Goal: Obtain resource: Download file/media

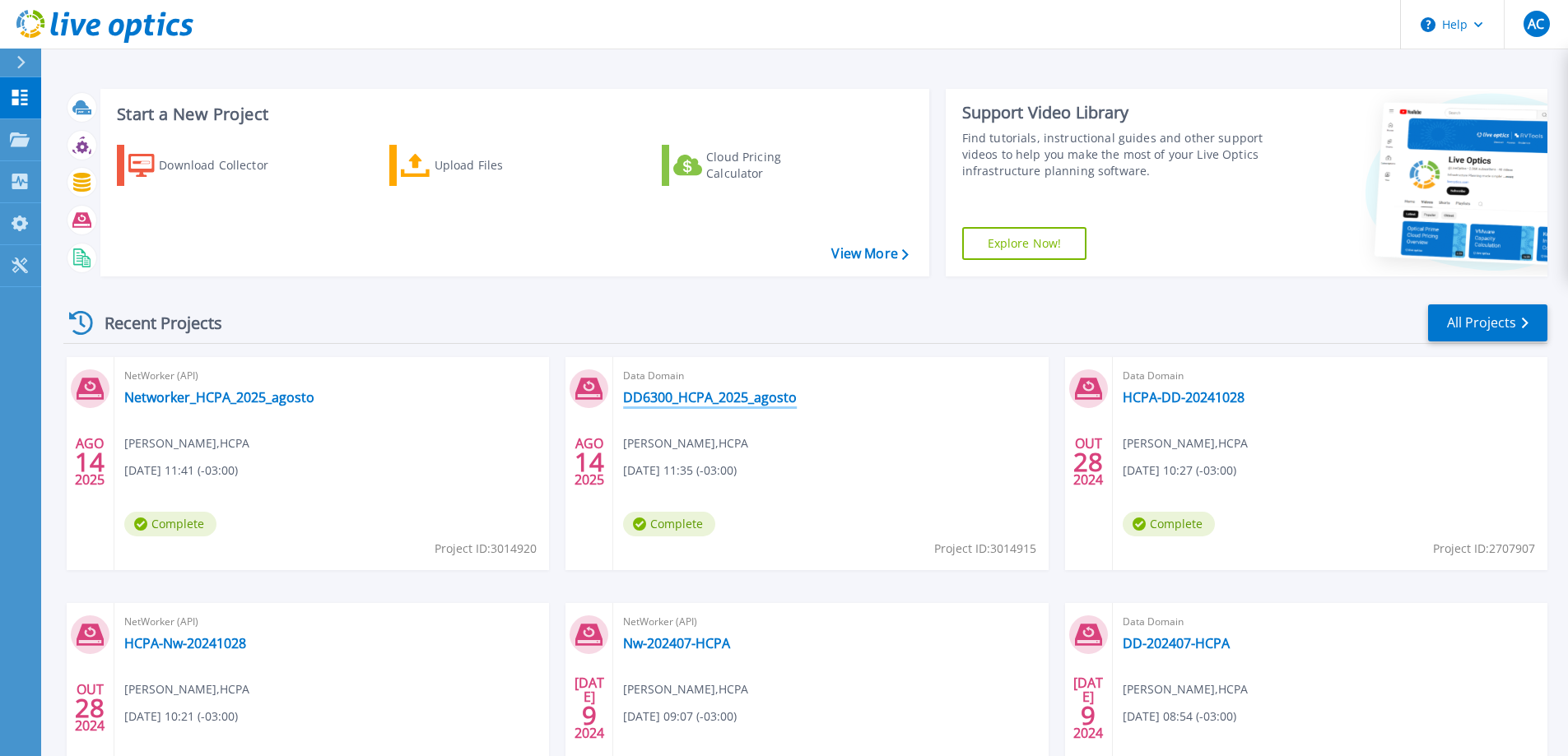
click at [691, 400] on link "DD6300_HCPA_2025_agosto" at bounding box center [710, 397] width 174 height 16
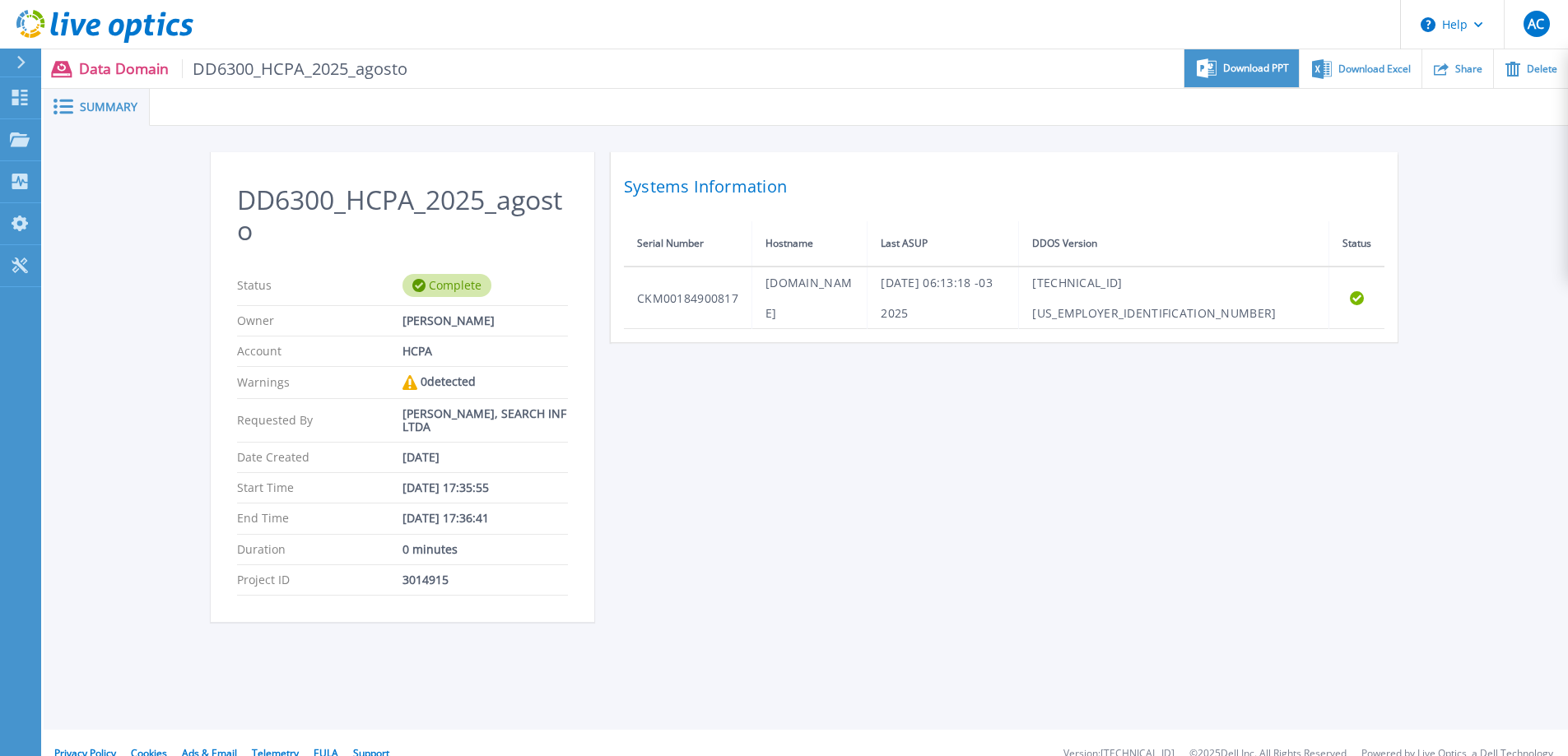
click at [1267, 77] on div "Download PPT" at bounding box center [1242, 69] width 114 height 39
click at [1352, 63] on span "Download Excel" at bounding box center [1375, 68] width 72 height 10
click at [24, 100] on icon at bounding box center [20, 97] width 15 height 15
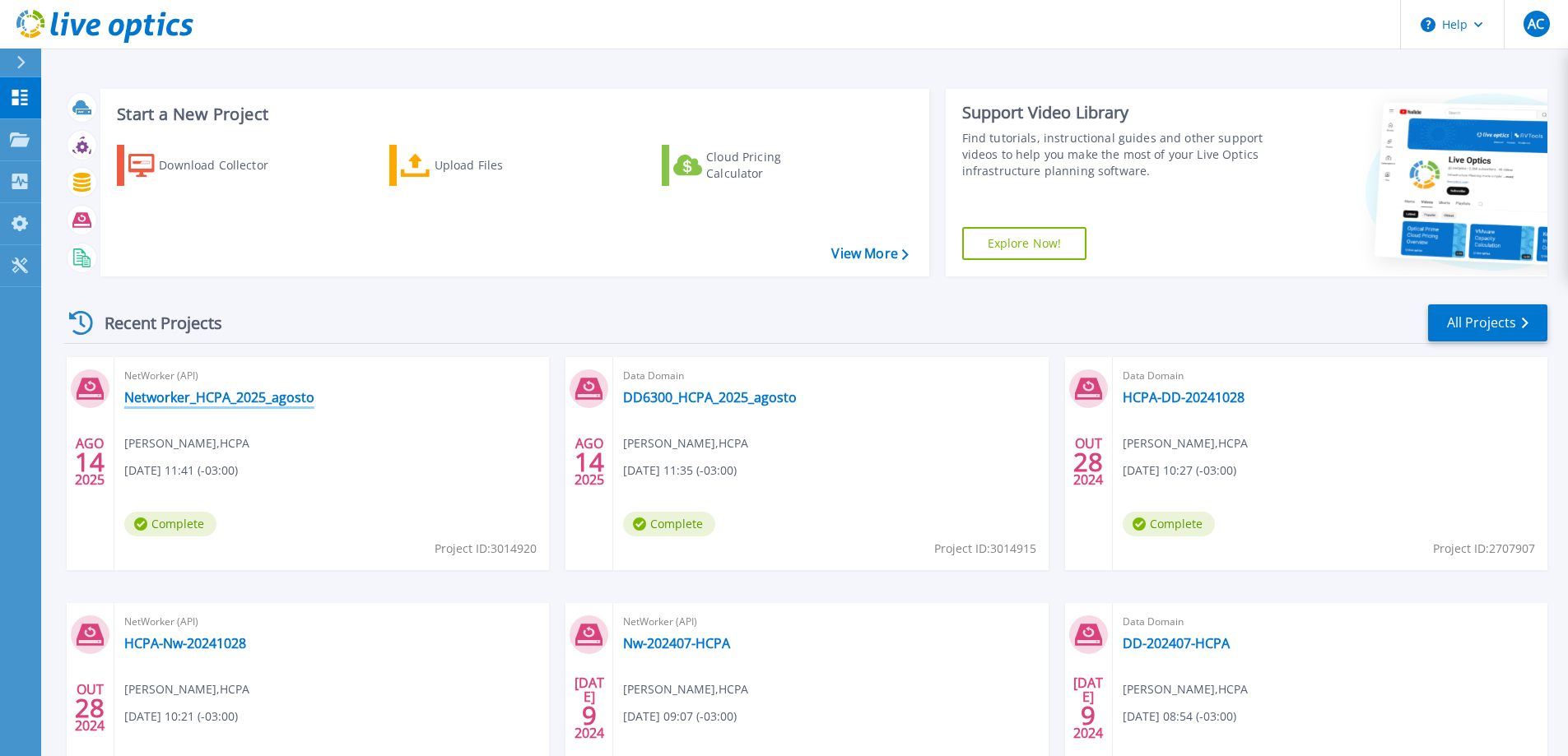
click at [232, 400] on link "Networker_HCPA_2025_agosto" at bounding box center [218, 397] width 190 height 16
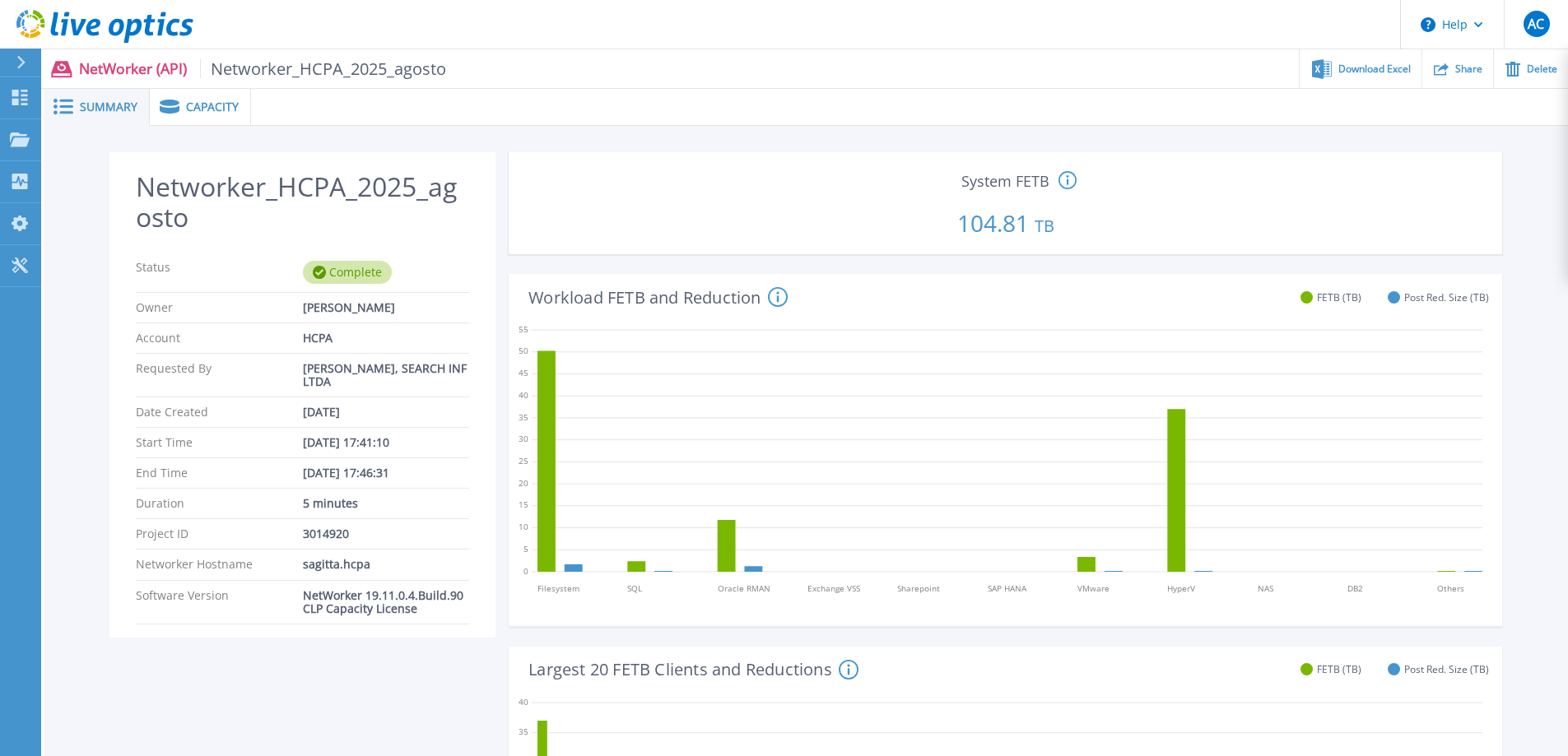
click at [1068, 183] on icon at bounding box center [1067, 180] width 3 height 10
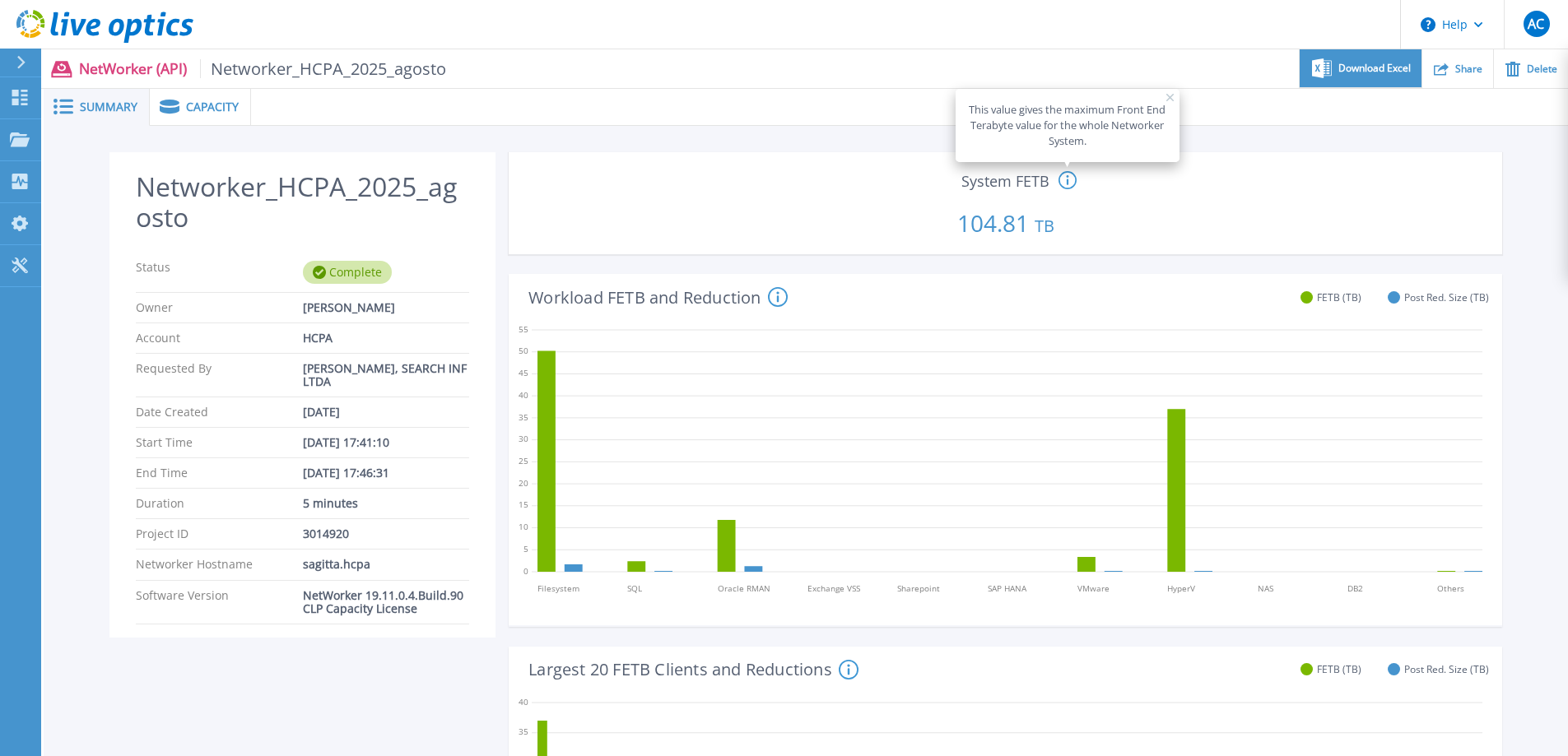
click at [1375, 66] on span "Download Excel" at bounding box center [1375, 68] width 72 height 10
click at [199, 111] on span "Capacity" at bounding box center [212, 107] width 52 height 11
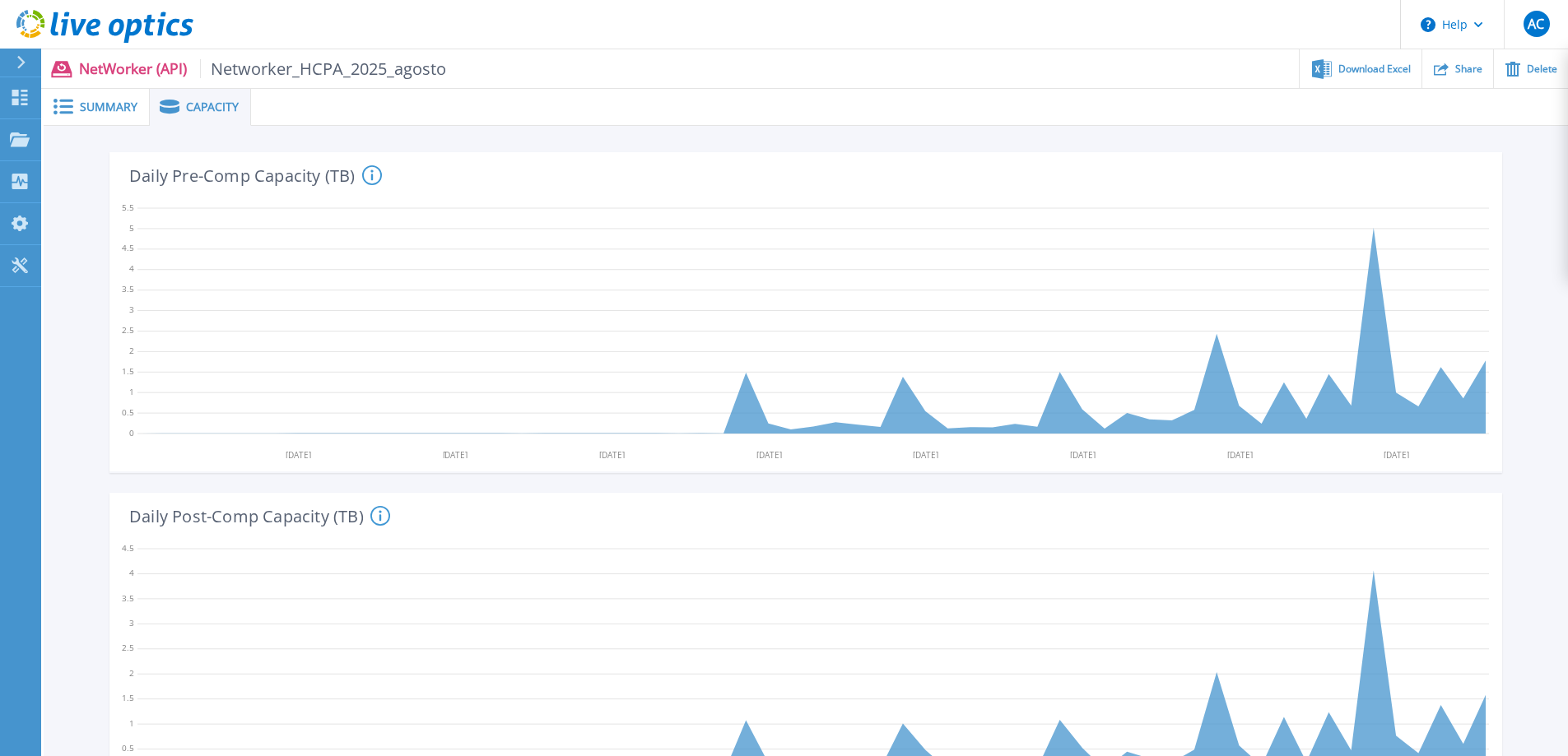
click at [98, 106] on span "Summary" at bounding box center [109, 107] width 57 height 11
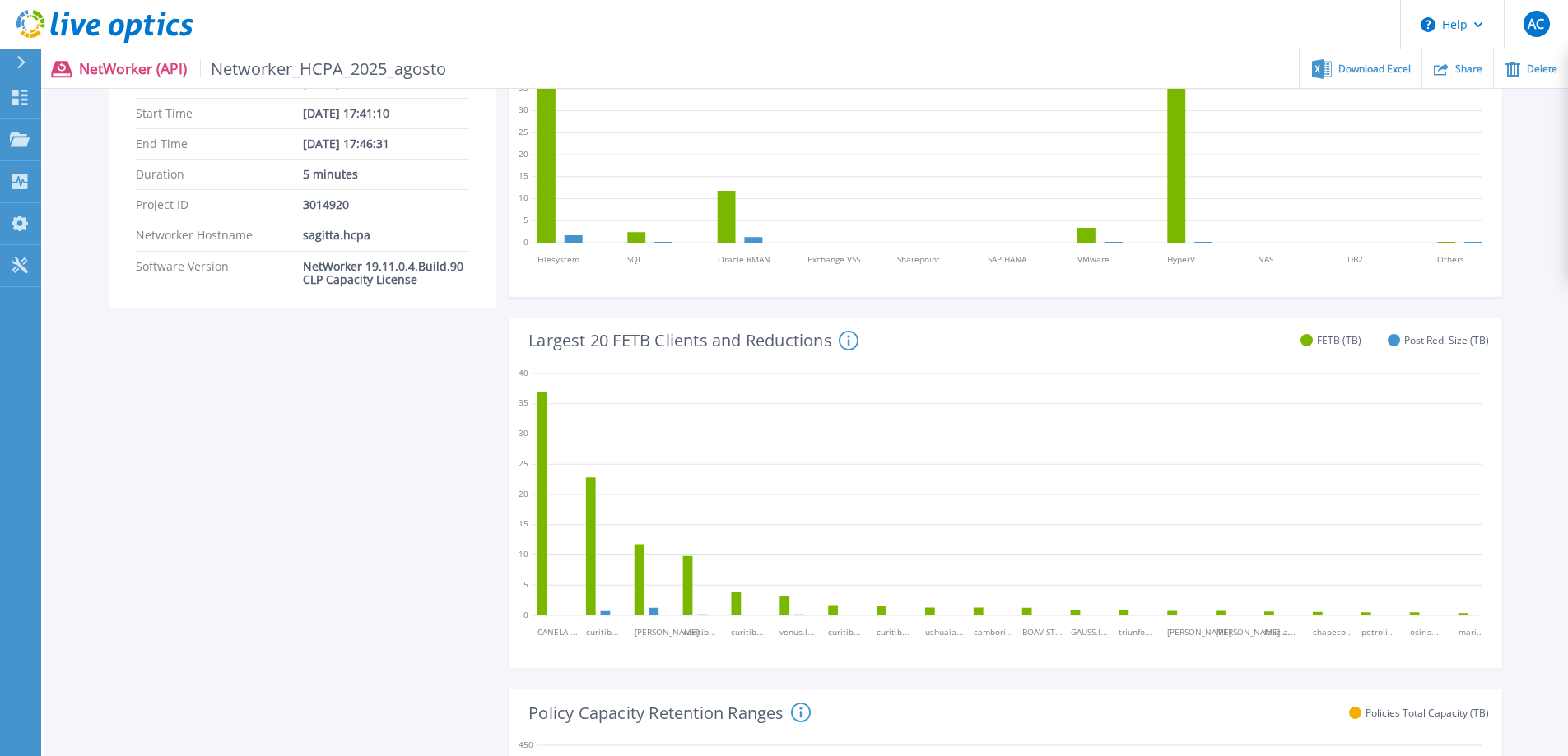
scroll to position [412, 0]
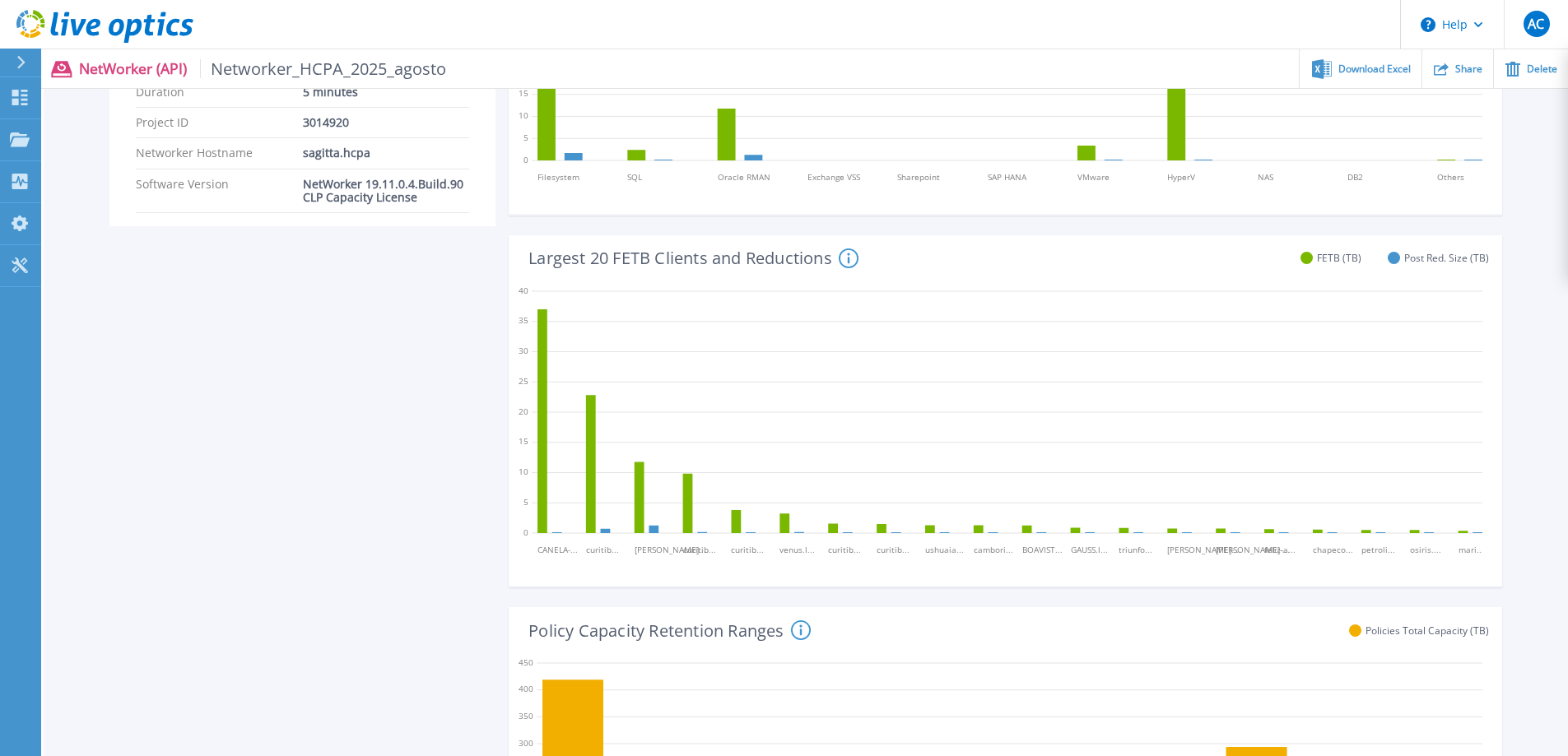
click at [850, 258] on icon at bounding box center [849, 258] width 20 height 20
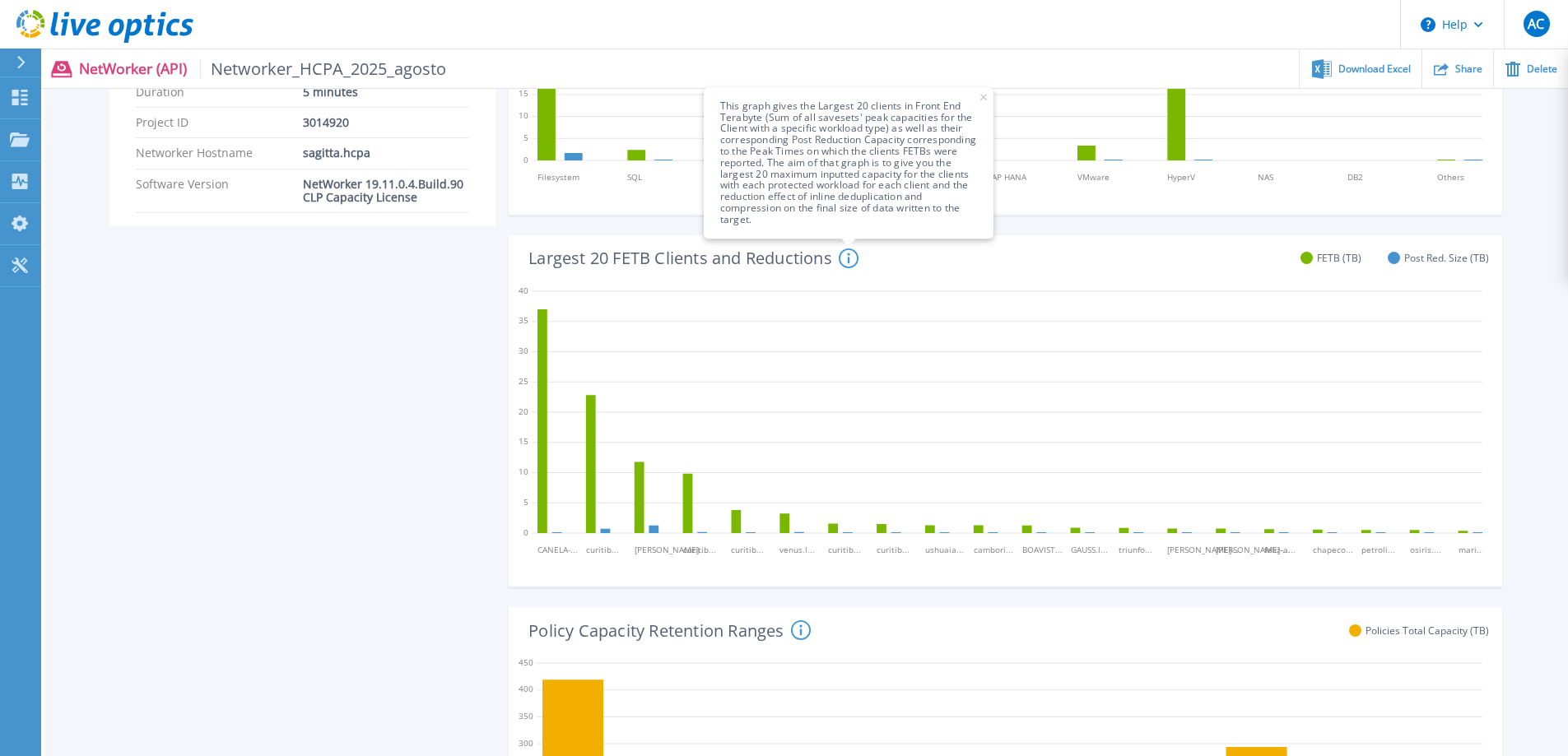
click at [931, 346] on icon at bounding box center [1007, 410] width 951 height 263
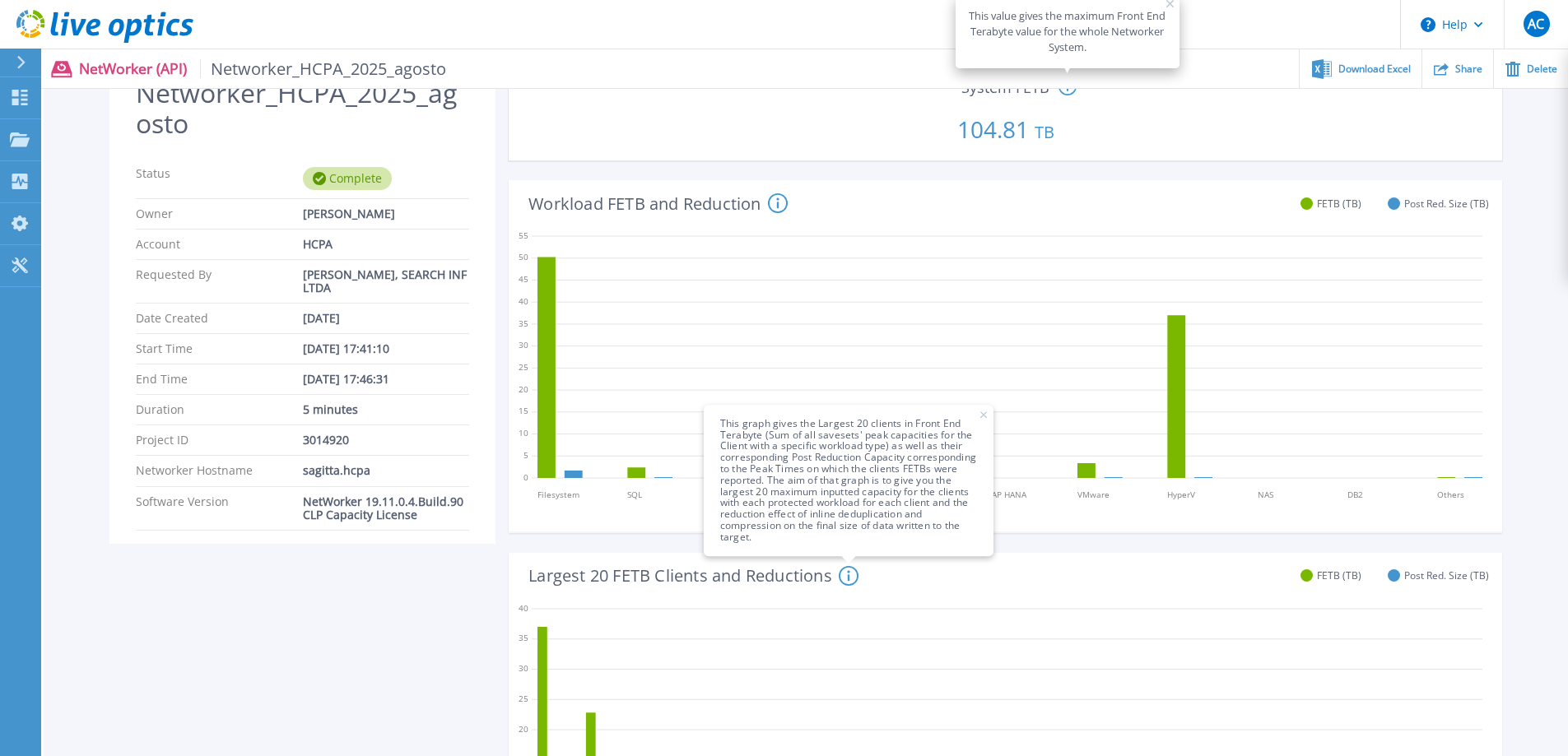
scroll to position [82, 0]
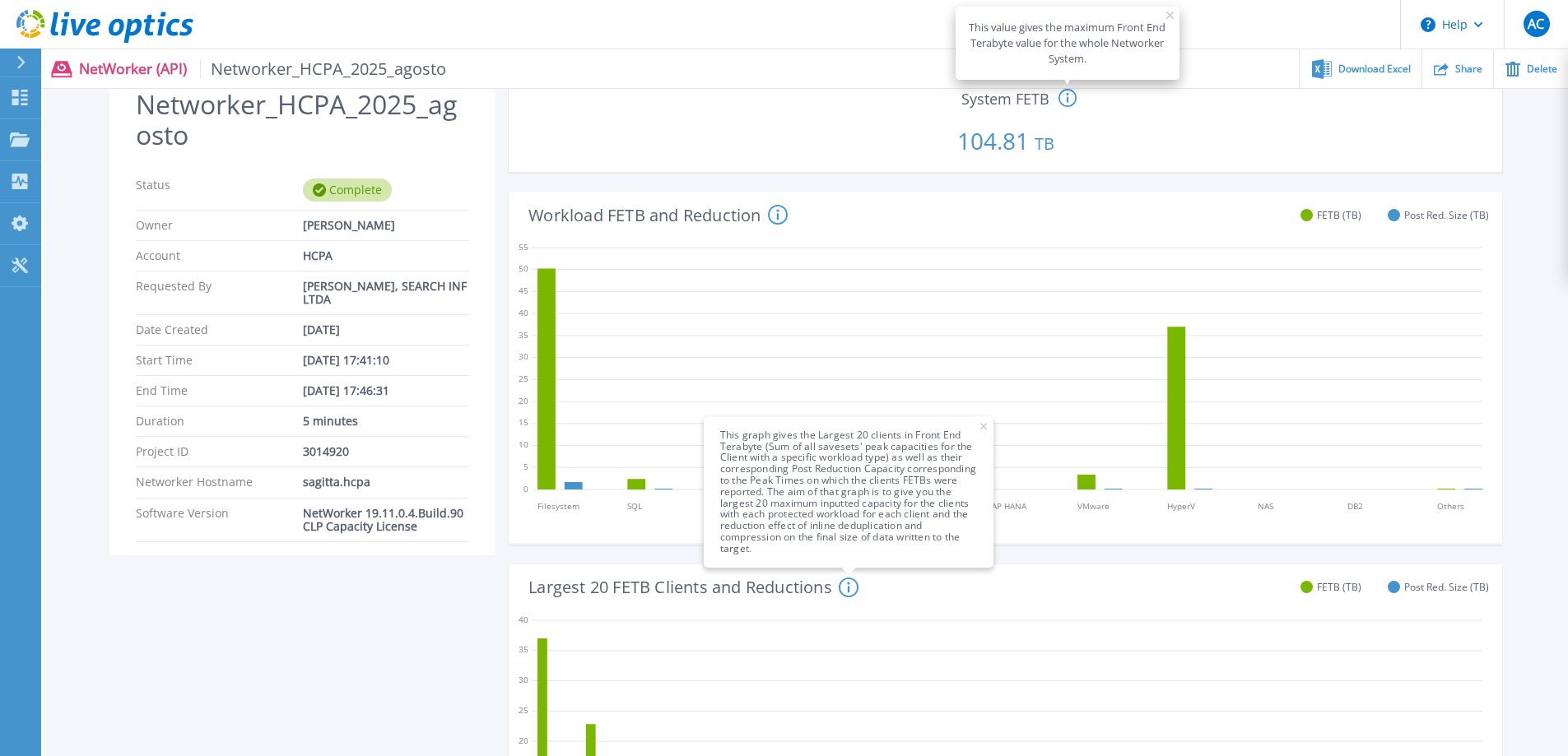
click at [772, 215] on circle at bounding box center [777, 215] width 18 height 18
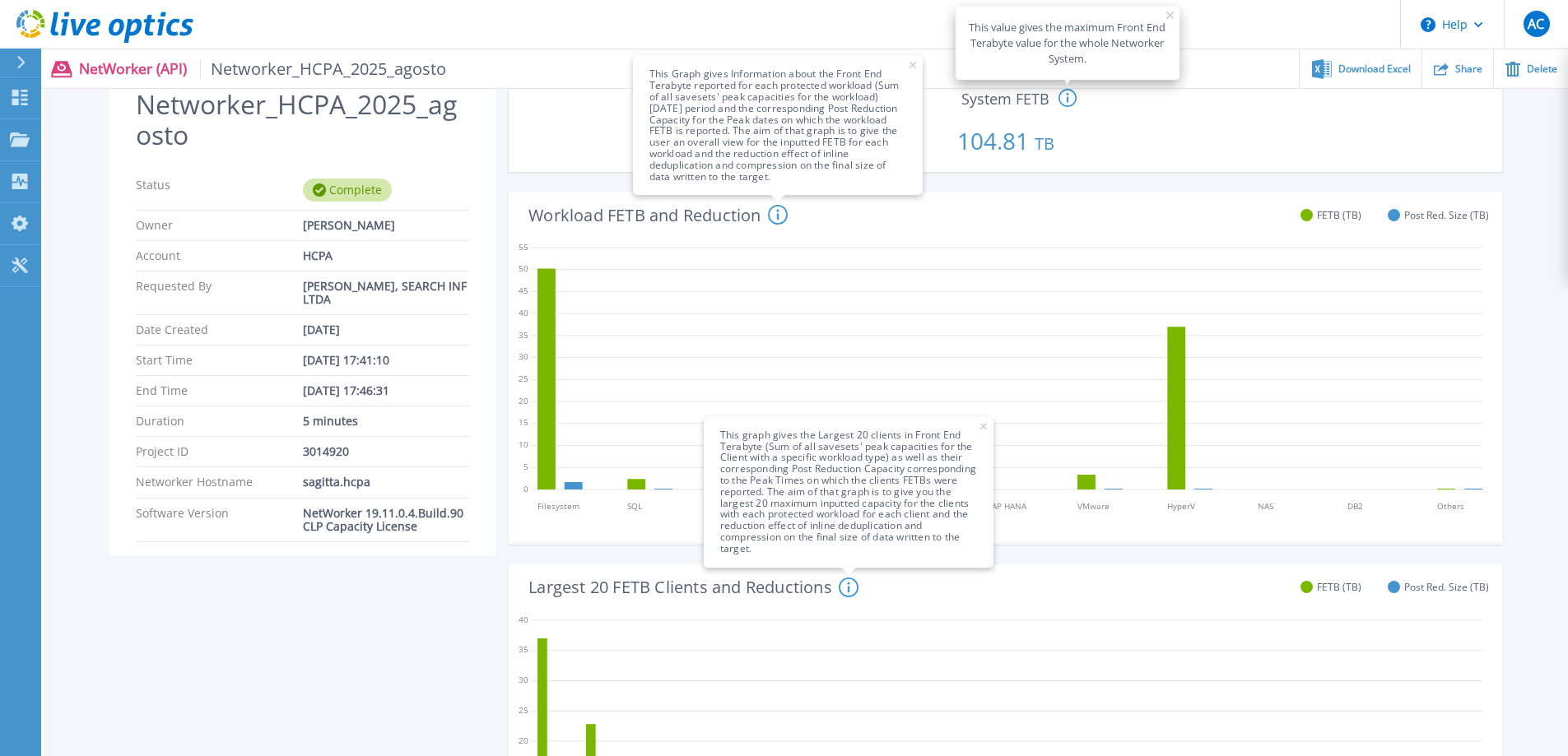
click at [1132, 208] on div "Workload FETB and Reduction This Graph gives Information about the Front End Te…" at bounding box center [999, 213] width 980 height 43
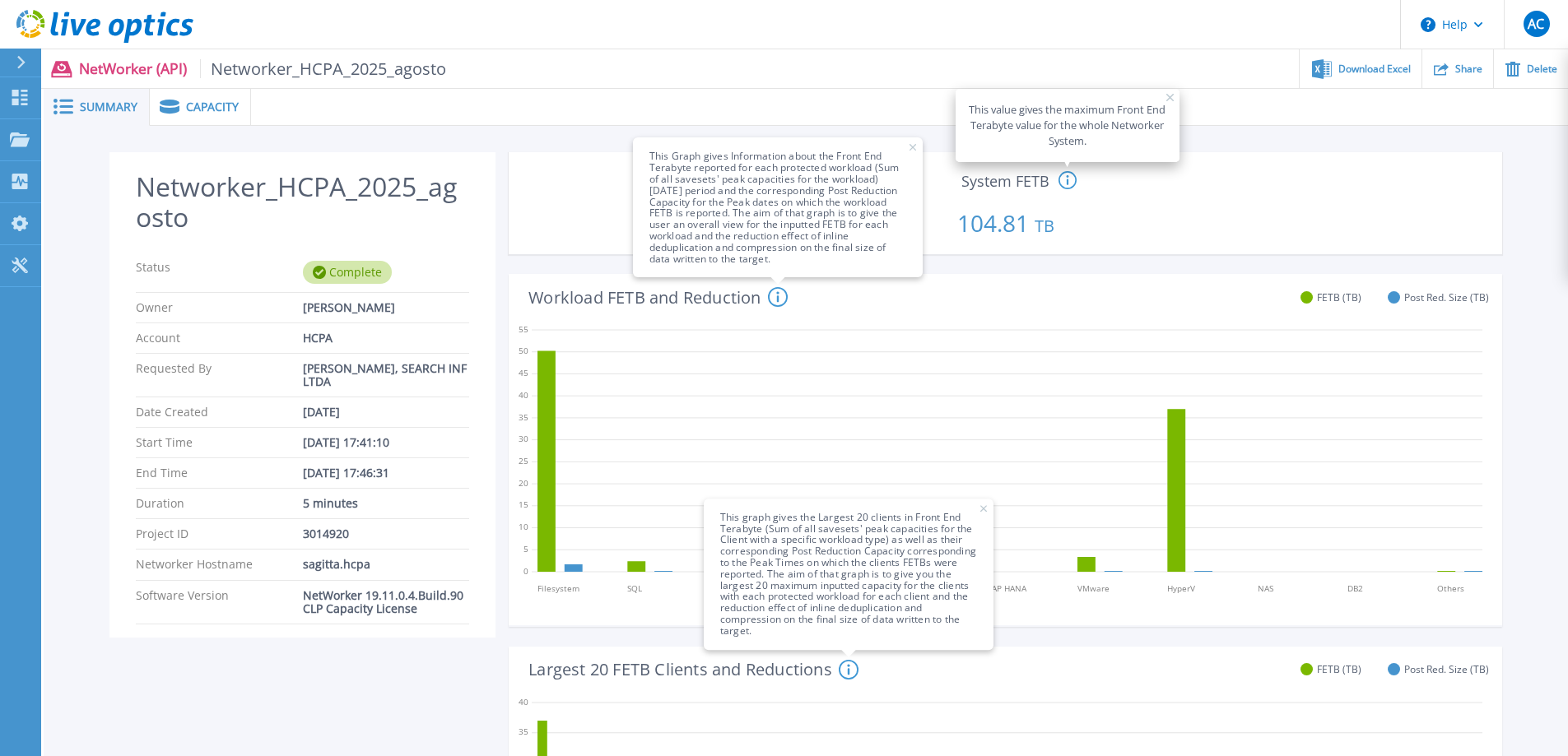
click at [1072, 184] on icon at bounding box center [1067, 181] width 18 height 20
click at [782, 306] on circle at bounding box center [777, 296] width 18 height 18
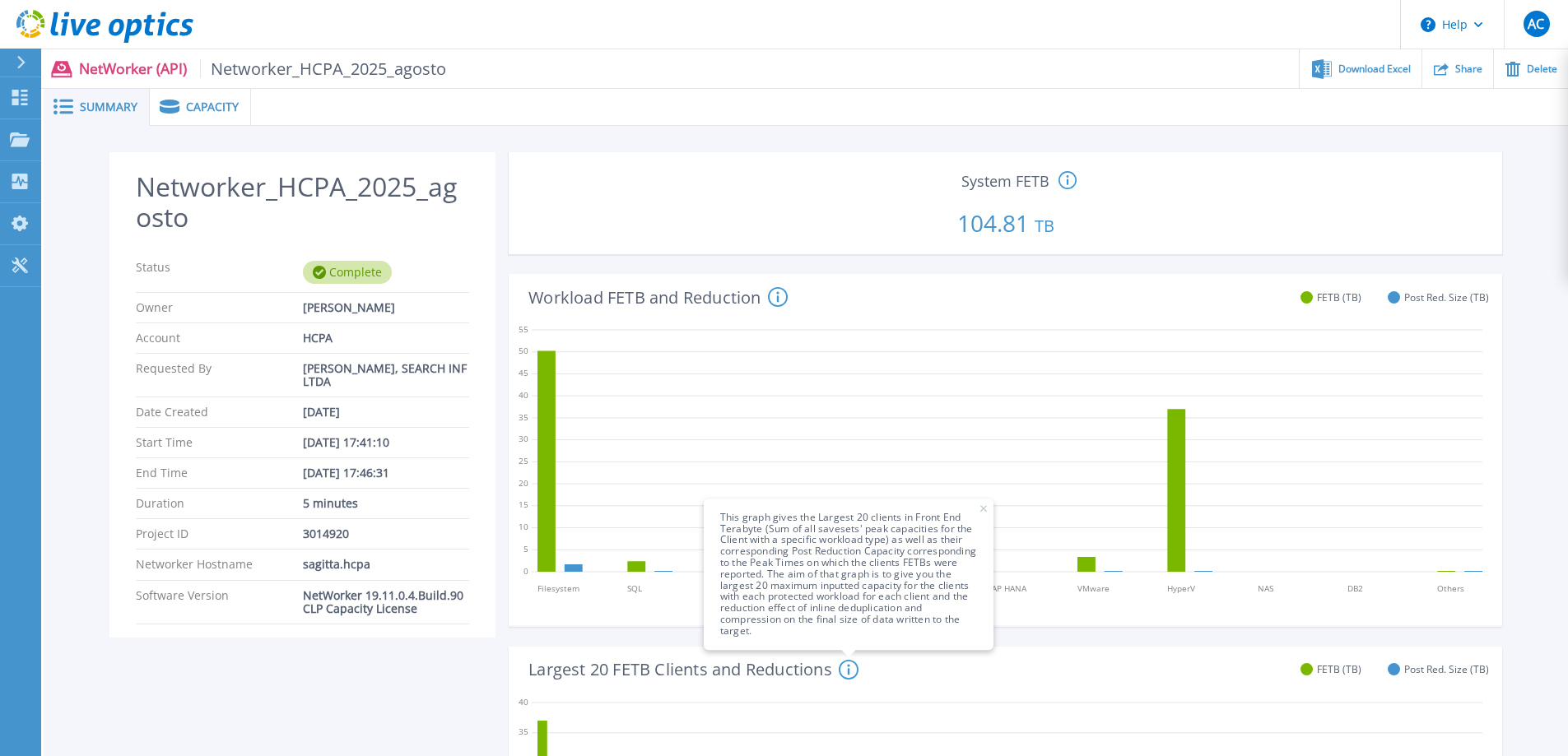
click at [853, 664] on icon at bounding box center [849, 669] width 20 height 20
